Goal: Task Accomplishment & Management: Manage account settings

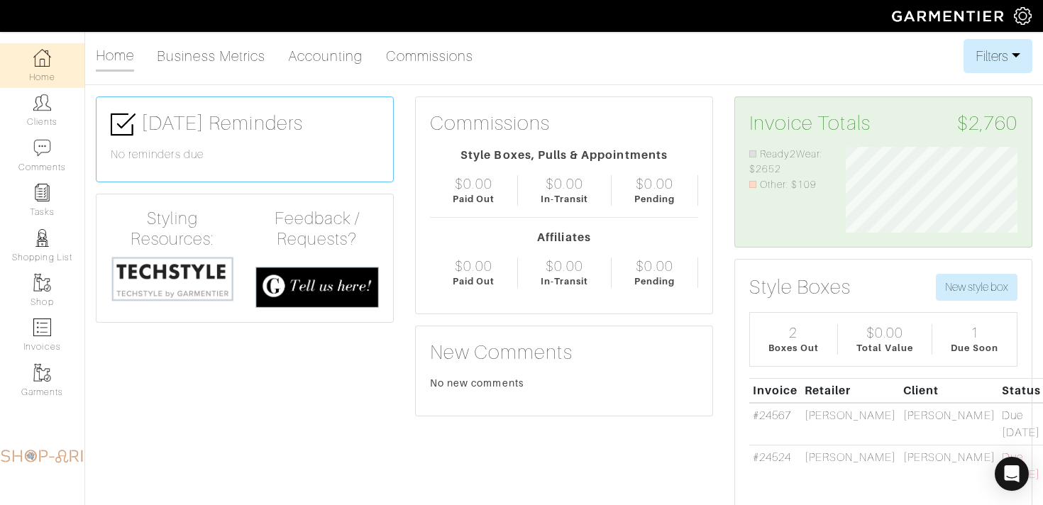
scroll to position [86, 193]
click at [65, 126] on link "Clients" at bounding box center [42, 110] width 84 height 45
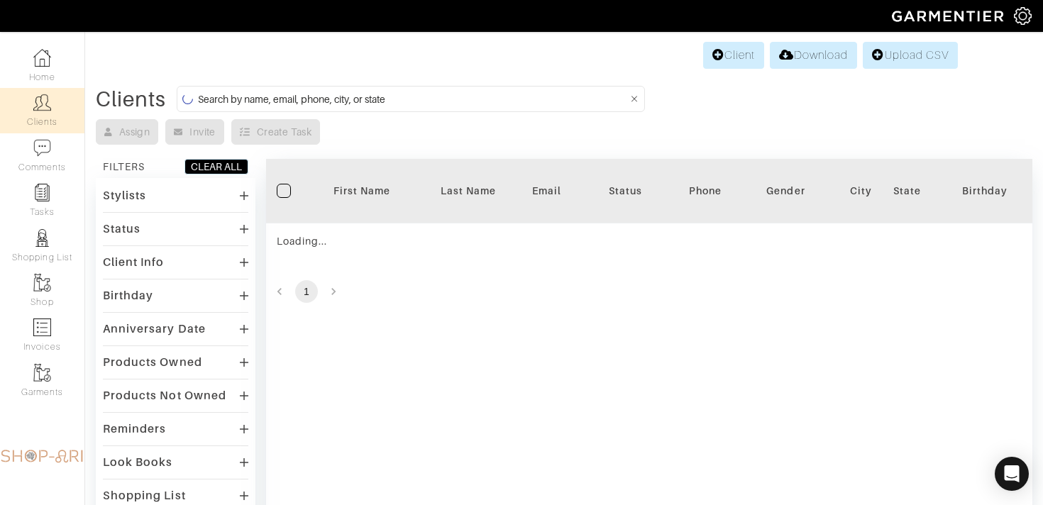
click at [274, 108] on form at bounding box center [411, 99] width 468 height 26
click at [269, 102] on input at bounding box center [413, 99] width 430 height 18
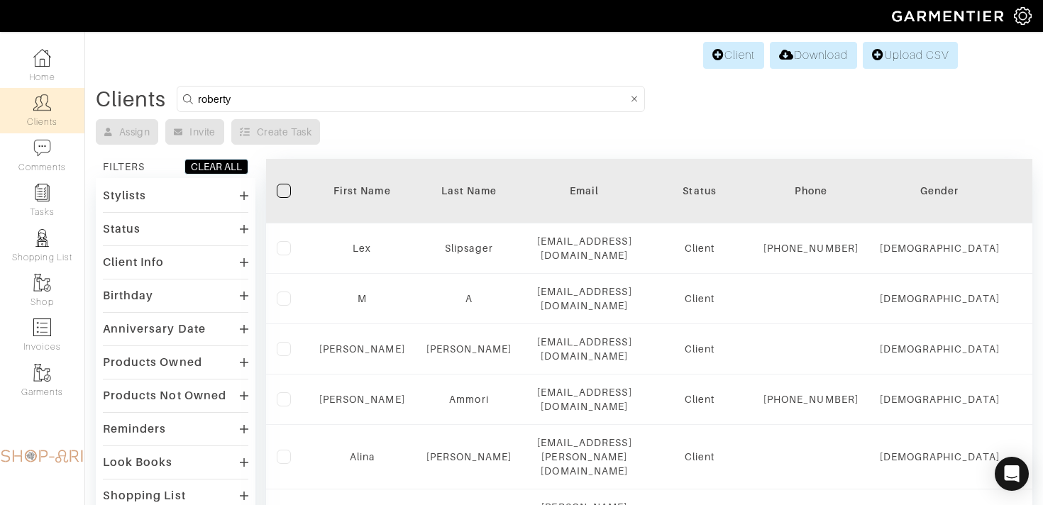
type input "roberty"
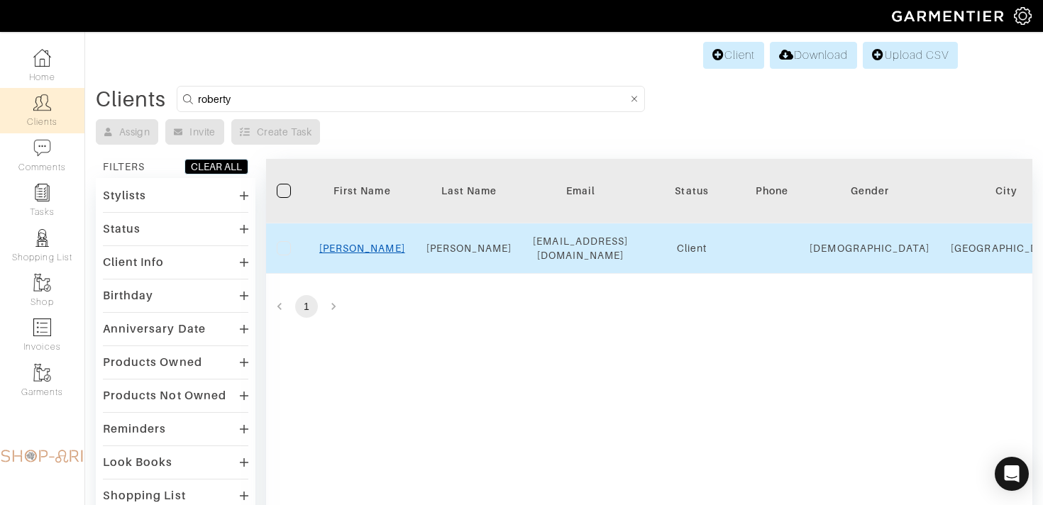
click at [352, 246] on link "[PERSON_NAME]" at bounding box center [362, 248] width 86 height 11
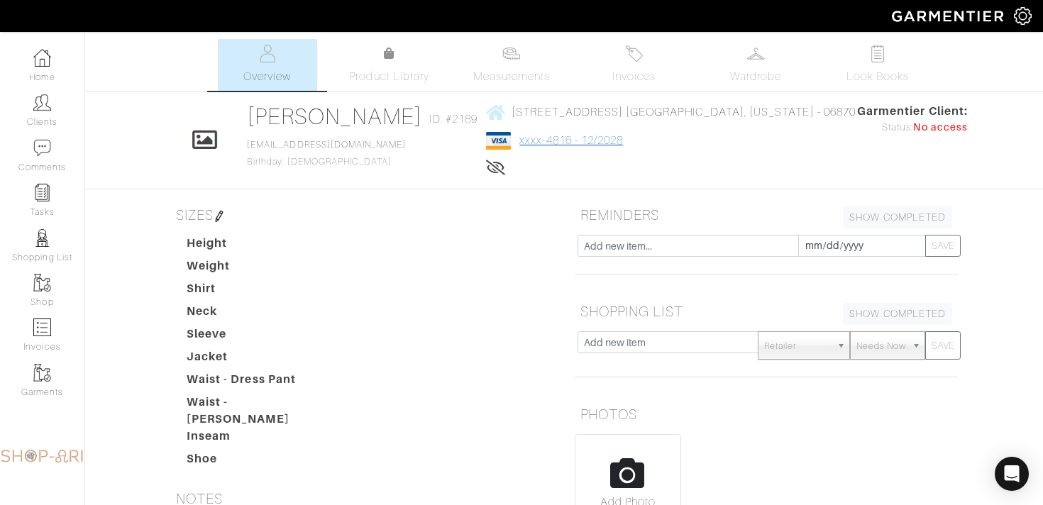
click at [623, 139] on link "xxxx-4816 - 12/2028" at bounding box center [572, 140] width 104 height 13
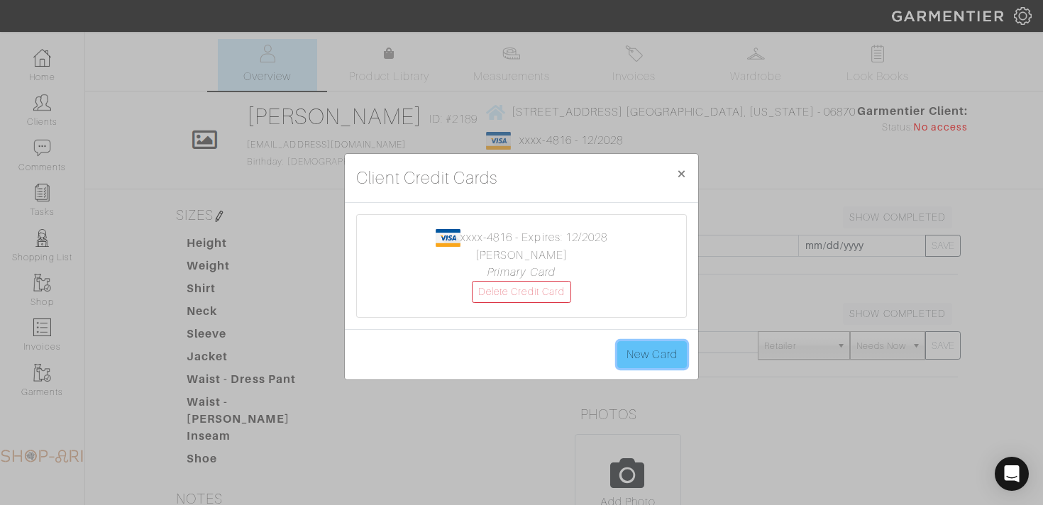
click at [629, 351] on link "New Card" at bounding box center [653, 354] width 70 height 27
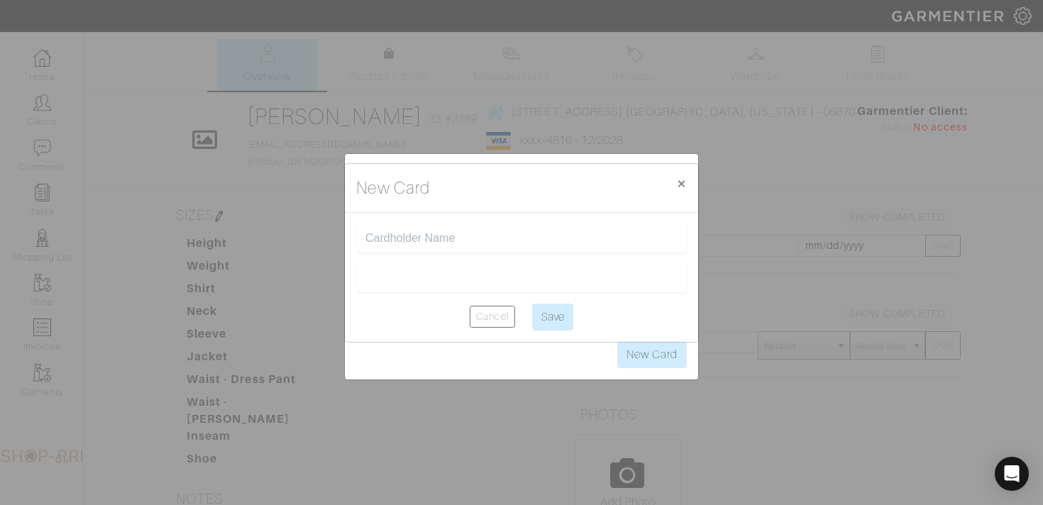
click at [439, 237] on input "text" at bounding box center [522, 238] width 312 height 13
type input "[PERSON_NAME]"
click at [564, 314] on input "Save" at bounding box center [552, 317] width 41 height 27
type input "Saving..."
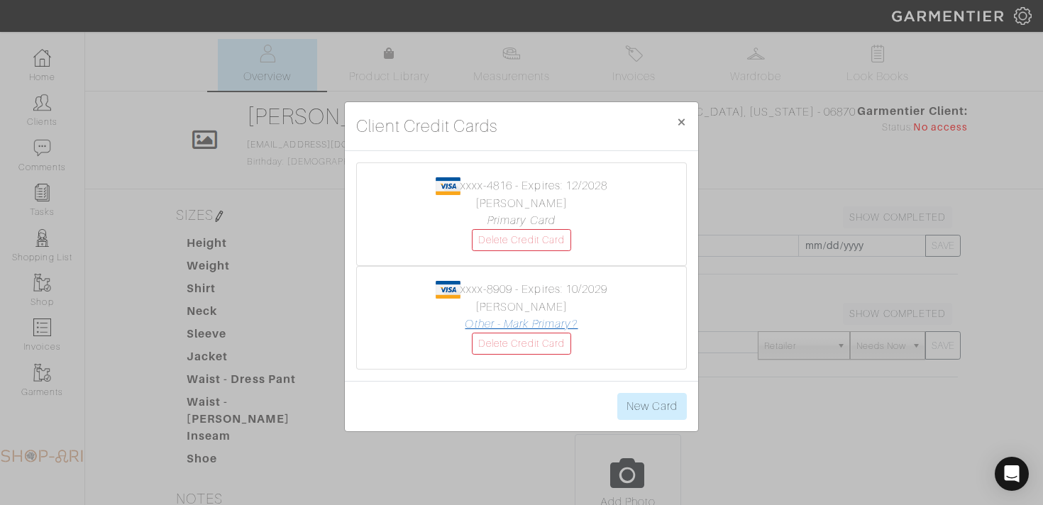
click at [567, 326] on link "Other - Mark Primary?" at bounding box center [521, 324] width 113 height 13
click at [675, 119] on button "× Close" at bounding box center [681, 122] width 33 height 40
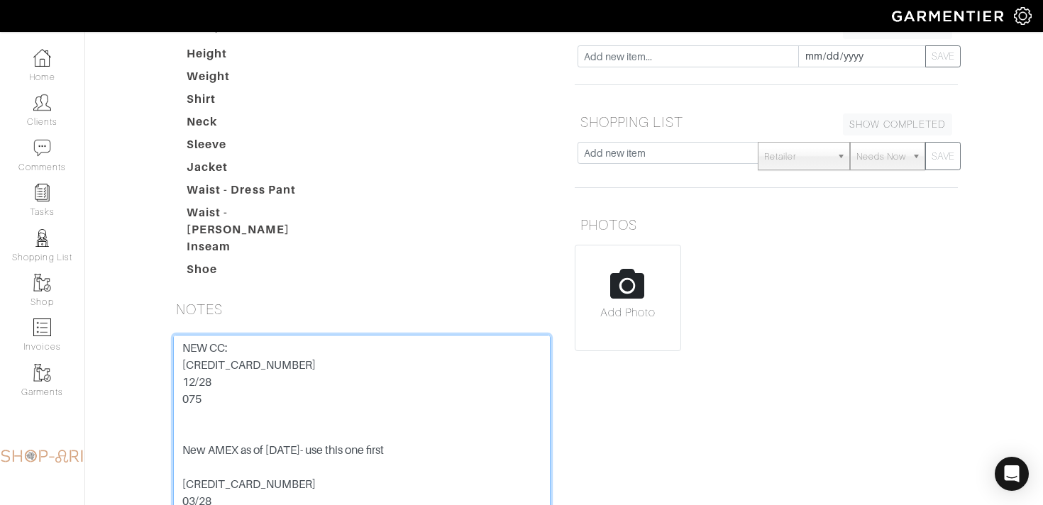
click at [247, 339] on textarea "NEW CC: [CREDIT_CARD_NUMBER] 12/28 075 New AMEX as of [DATE]- use this one firs…" at bounding box center [362, 425] width 378 height 180
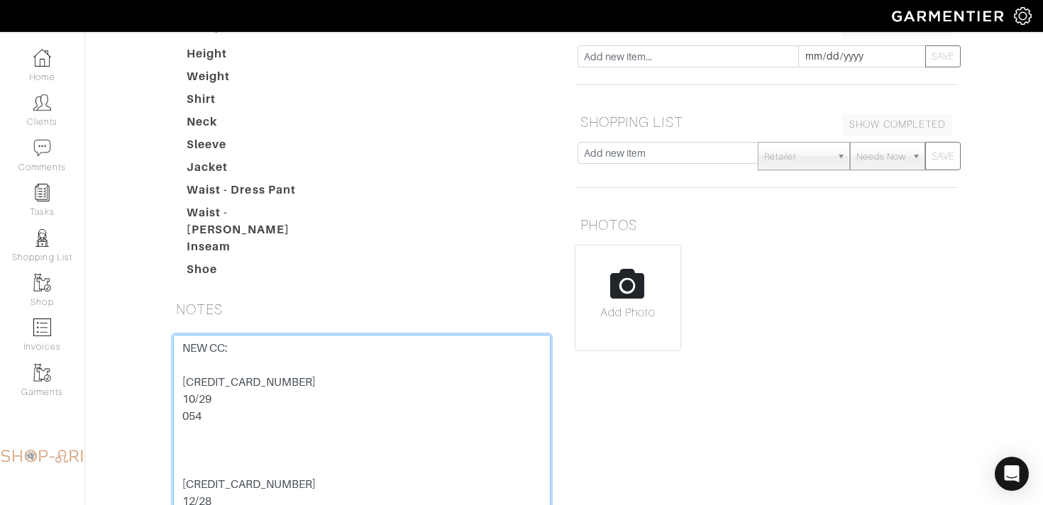
scroll to position [307, 0]
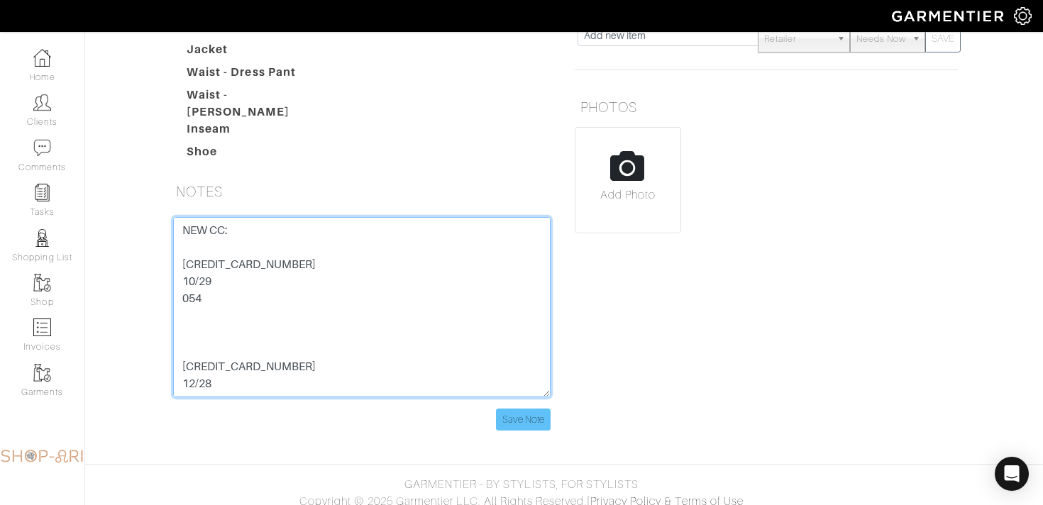
type textarea "NEW CC: [CREDIT_CARD_NUMBER] 10/29 054 [CREDIT_CARD_NUMBER] 12/28 075 New AMEX …"
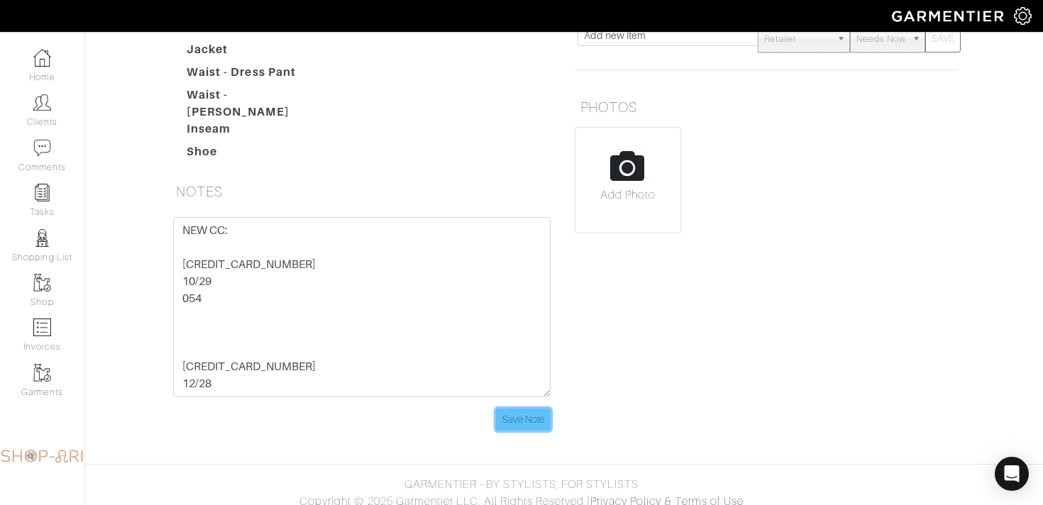
click at [515, 409] on input "Save Note" at bounding box center [523, 420] width 55 height 22
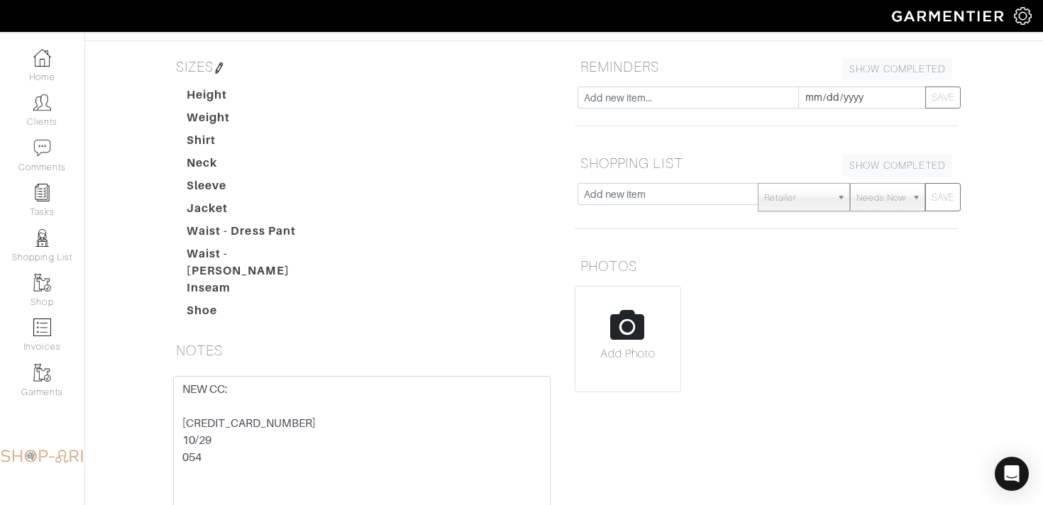
scroll to position [0, 0]
